Goal: Transaction & Acquisition: Purchase product/service

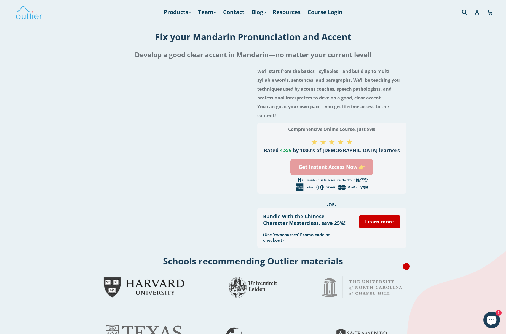
click at [346, 168] on link "Get Instant Access Now 👉" at bounding box center [331, 167] width 83 height 16
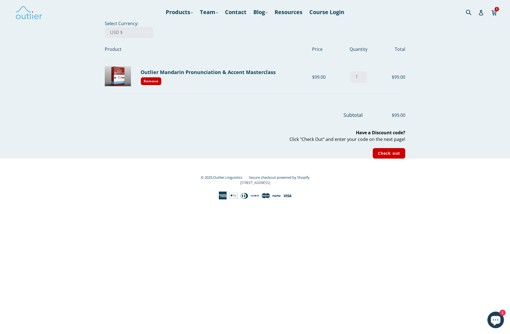
click at [383, 134] on b "Have a Discount code?" at bounding box center [380, 132] width 49 height 6
click at [127, 34] on select "AED د.إ AFN ؋ ALL L AMD դր. ANG ƒ AUD $ AWG ƒ AZN ₼ BAM КМ BBD $ BDT ৳ BGN лв. …" at bounding box center [129, 32] width 49 height 11
click at [105, 27] on select "AED د.إ AFN ؋ ALL L AMD դր. ANG ƒ AUD $ AWG ƒ AZN ₼ BAM КМ BBD $ BDT ৳ BGN лв. …" at bounding box center [129, 32] width 49 height 11
click at [231, 71] on link "Outlier Mandarin Pronunciation & Accent Masterclass" at bounding box center [208, 72] width 135 height 7
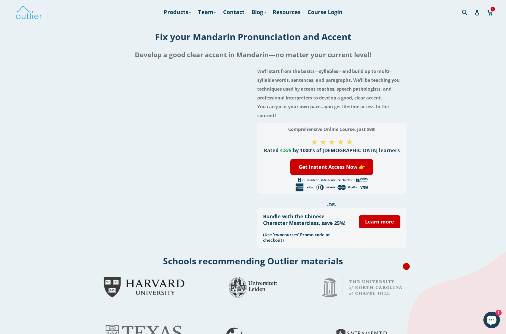
click at [218, 36] on h1 "Fix your Mandarin Pronunciation and Accent" at bounding box center [253, 37] width 319 height 12
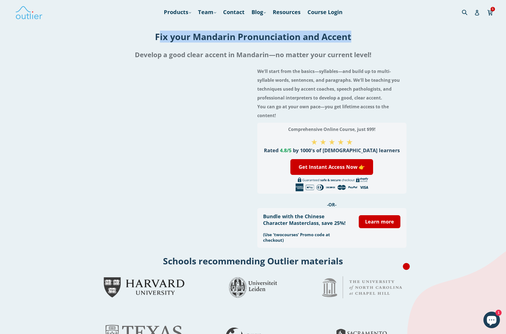
click at [218, 36] on h1 "Fix your Mandarin Pronunciation and Accent" at bounding box center [253, 37] width 319 height 12
click at [356, 169] on link "Get Instant Access Now 👉" at bounding box center [331, 167] width 83 height 16
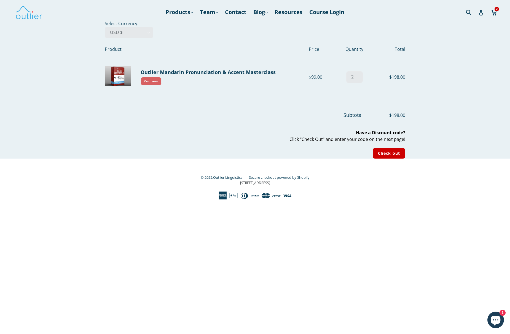
click at [161, 80] on link "Remove" at bounding box center [151, 81] width 21 height 8
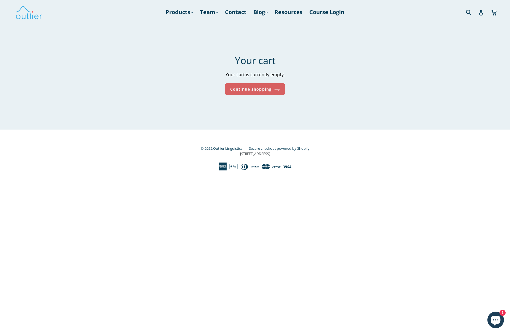
click at [260, 94] on link "Continue shopping" at bounding box center [255, 89] width 60 height 12
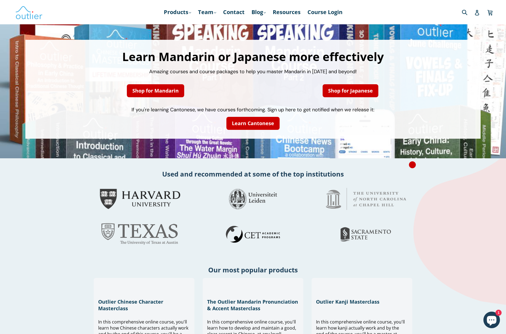
click at [170, 18] on nav "Products .cls-1{fill:#231f20} expand Chinese Characters & Reading Mandarin Pron…" at bounding box center [252, 12] width 299 height 24
click at [173, 14] on link "Products .cls-1{fill:#231f20} expand" at bounding box center [177, 12] width 33 height 10
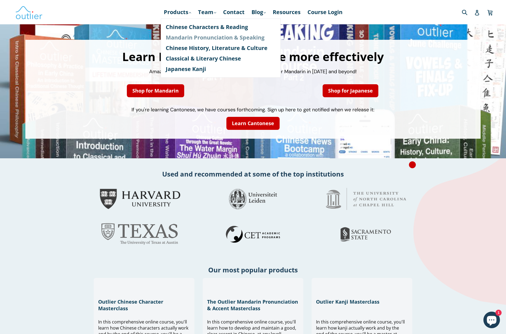
click at [196, 40] on link "Mandarin Pronunciation & Speaking" at bounding box center [221, 37] width 110 height 10
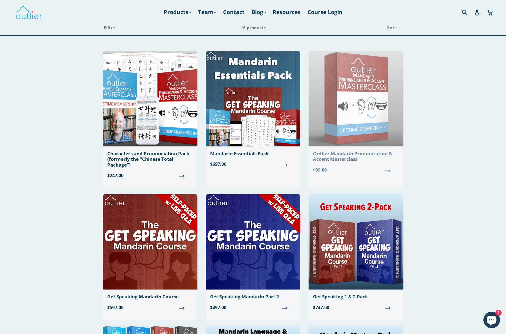
click at [360, 136] on img at bounding box center [356, 98] width 95 height 95
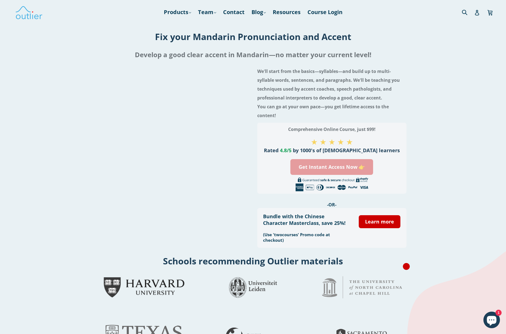
click at [349, 169] on link "Get Instant Access Now 👉" at bounding box center [331, 167] width 83 height 16
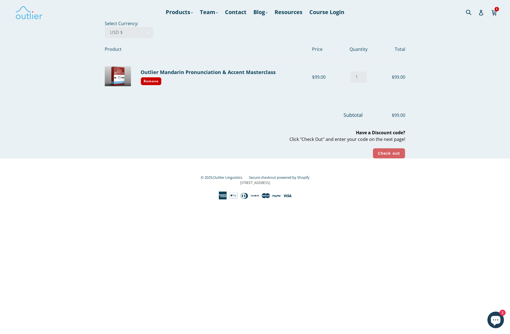
click at [384, 154] on input "Check out" at bounding box center [389, 153] width 33 height 11
